Goal: Communication & Community: Ask a question

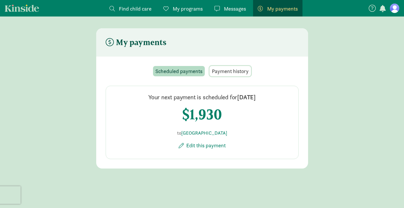
click at [224, 68] on span "Payment history" at bounding box center [230, 71] width 37 height 8
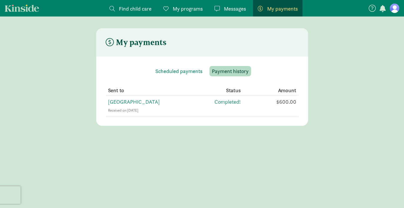
click at [232, 10] on span "Messages" at bounding box center [235, 9] width 22 height 8
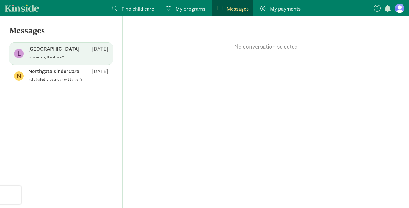
click at [43, 53] on div "[GEOGRAPHIC_DATA] [DATE]" at bounding box center [68, 49] width 80 height 9
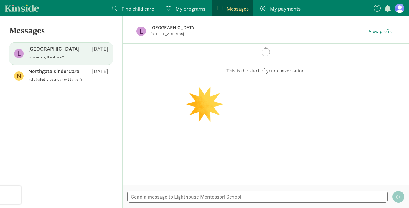
scroll to position [248, 0]
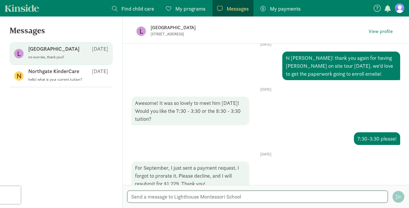
click at [188, 194] on textarea at bounding box center [257, 196] width 260 height 12
type textarea "jsut se"
click at [185, 197] on textarea "my auto payment just had me pay the full amount, it is not a problem we are hap…" at bounding box center [257, 196] width 260 height 12
type textarea "my auto payment just processed the full amount, it is not a problem we are happ…"
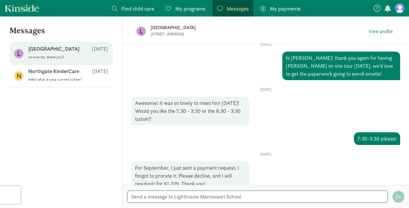
scroll to position [285, 0]
